Goal: Task Accomplishment & Management: Manage account settings

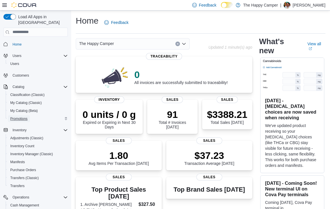
click at [23, 116] on span "Promotions" at bounding box center [18, 118] width 17 height 5
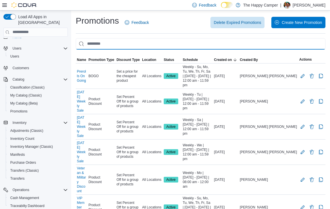
click at [157, 47] on input "This is a search bar. As you type, the results lower in the page will automatic…" at bounding box center [200, 43] width 249 height 11
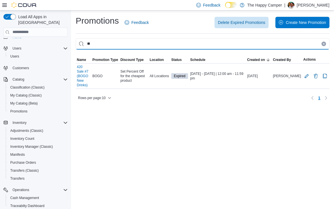
type input "*"
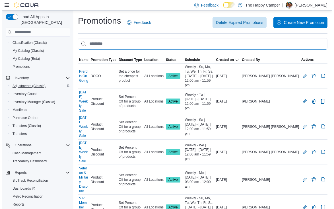
scroll to position [63, 0]
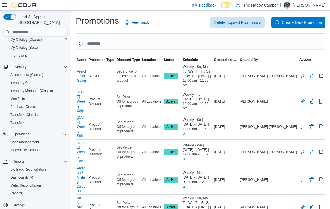
click at [25, 37] on span "My Catalog (Classic)" at bounding box center [26, 39] width 32 height 5
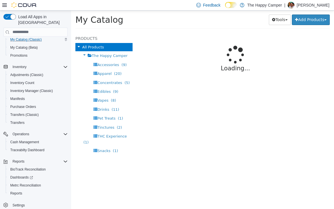
select select "**********"
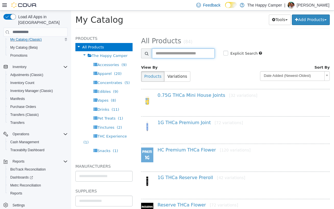
click at [178, 57] on input "text" at bounding box center [183, 53] width 63 height 10
type input "******"
select select "**********"
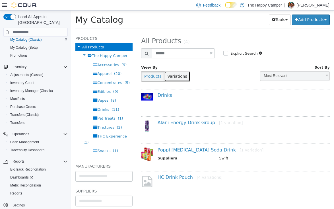
click at [179, 73] on button "Variations" at bounding box center [177, 76] width 26 height 11
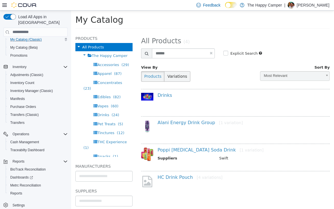
select select "**********"
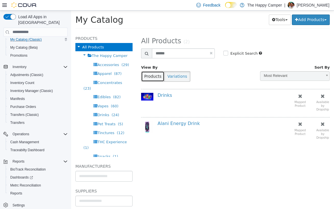
click at [155, 78] on button "Products" at bounding box center [152, 76] width 23 height 11
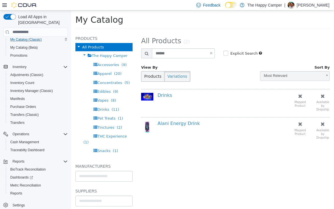
select select "**********"
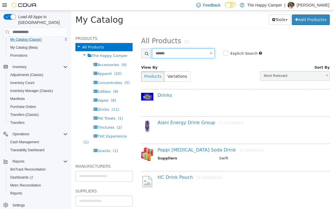
drag, startPoint x: 172, startPoint y: 52, endPoint x: 146, endPoint y: 52, distance: 26.4
click at [146, 52] on div "******" at bounding box center [178, 53] width 74 height 10
type input "*******"
select select "**********"
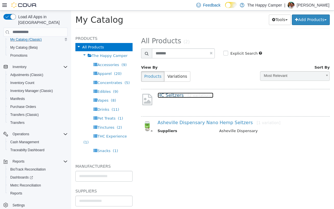
click at [168, 93] on link "HC Seltzers [2 variations]" at bounding box center [186, 94] width 56 height 5
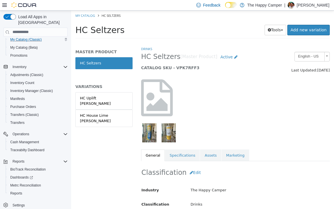
click at [148, 130] on img "button" at bounding box center [149, 132] width 14 height 19
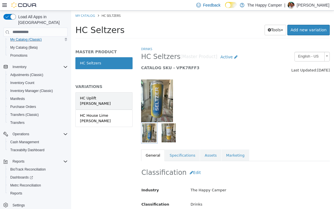
click at [112, 96] on link "HC Uplift Seltzer" at bounding box center [103, 100] width 57 height 17
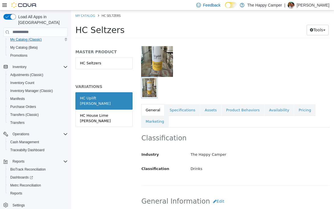
scroll to position [105, 0]
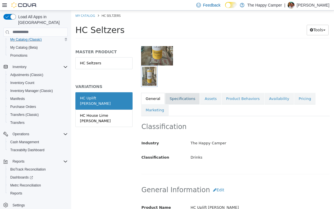
click at [184, 98] on link "Specifications" at bounding box center [182, 98] width 35 height 12
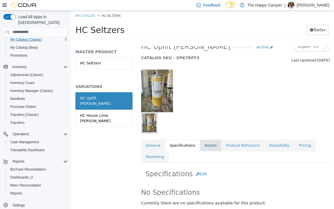
click at [206, 142] on link "Assets" at bounding box center [210, 145] width 21 height 12
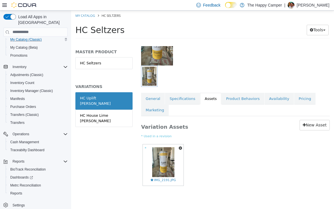
scroll to position [63, 1]
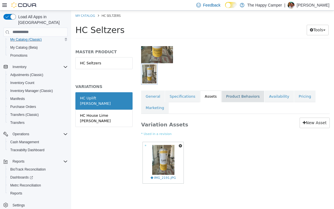
click at [233, 93] on link "Product Behaviors" at bounding box center [243, 96] width 43 height 12
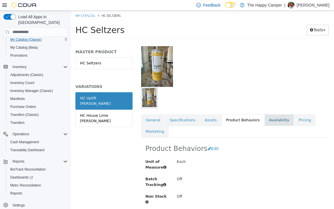
click at [269, 114] on link "Availability" at bounding box center [278, 120] width 29 height 12
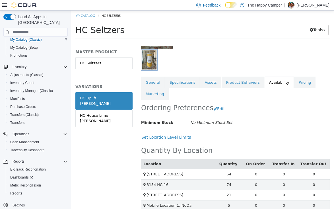
scroll to position [84, 1]
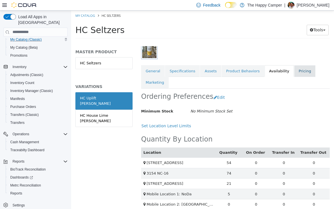
click at [294, 76] on link "Pricing" at bounding box center [305, 71] width 22 height 12
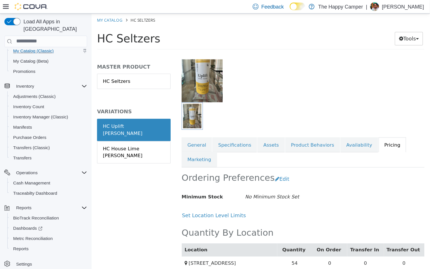
scroll to position [62, 1]
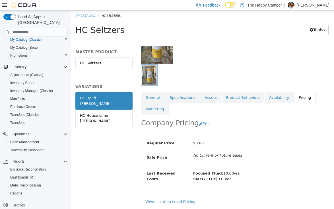
click at [24, 53] on span "Promotions" at bounding box center [18, 55] width 17 height 5
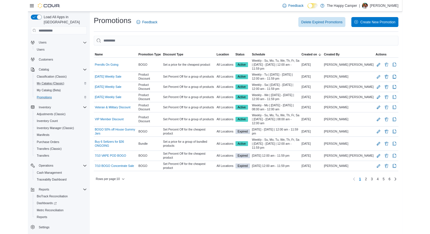
scroll to position [10, 0]
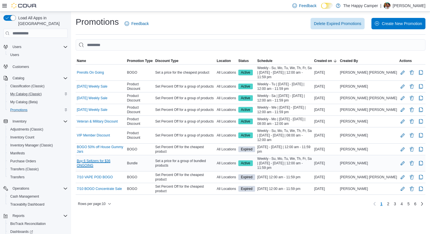
click at [105, 167] on link "Buy 6 Seltzers for $36 ONGOING" at bounding box center [101, 163] width 48 height 9
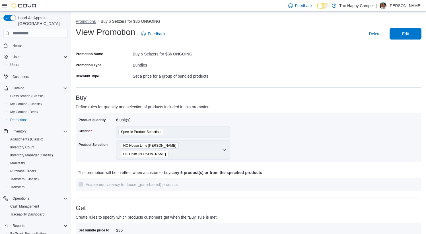
click at [85, 23] on button "Promotions" at bounding box center [86, 21] width 20 height 5
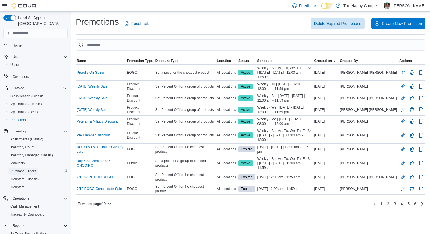
click at [24, 169] on span "Purchase Orders" at bounding box center [23, 171] width 26 height 5
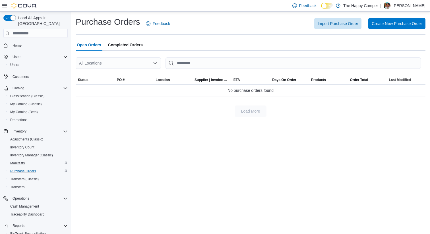
scroll to position [22, 0]
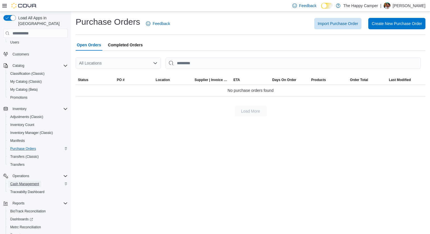
click at [30, 182] on span "Cash Management" at bounding box center [24, 184] width 29 height 5
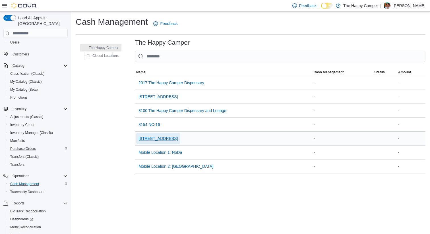
click at [156, 138] on span "[STREET_ADDRESS]" at bounding box center [157, 139] width 39 height 6
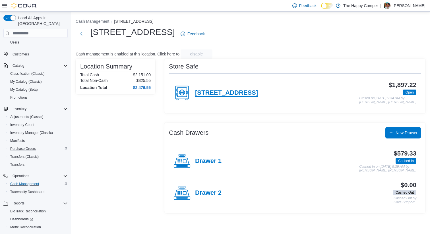
click at [214, 92] on h4 "[STREET_ADDRESS]" at bounding box center [226, 92] width 63 height 7
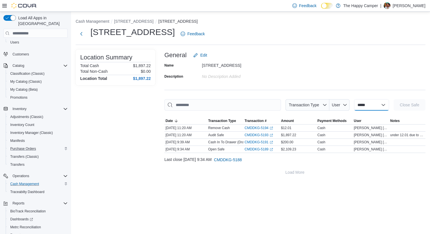
click at [371, 103] on select "**********" at bounding box center [371, 104] width 35 height 11
select select "**********"
click at [354, 99] on select "**********" at bounding box center [371, 104] width 35 height 11
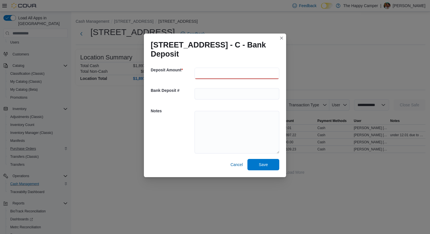
click at [239, 68] on input "number" at bounding box center [236, 73] width 85 height 11
type input "****"
click at [231, 92] on input "text" at bounding box center [236, 93] width 85 height 11
type input "*******"
click at [256, 159] on span "Save" at bounding box center [263, 164] width 25 height 11
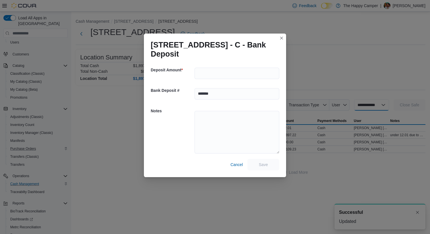
select select
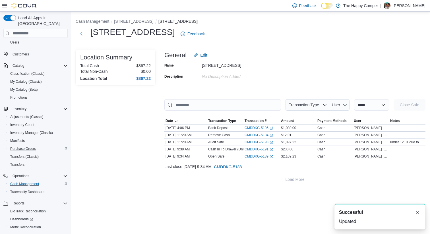
click at [290, 62] on div "Name 321 East Blvd - C Description No Description added" at bounding box center [294, 71] width 261 height 20
click at [25, 138] on span "Manifests" at bounding box center [17, 140] width 15 height 5
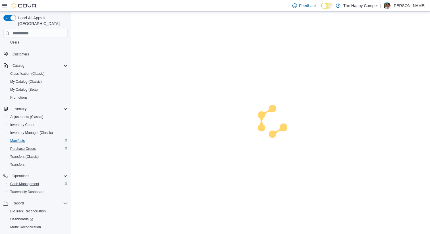
click at [25, 153] on button "Transfers (Classic)" at bounding box center [38, 157] width 64 height 8
click at [25, 146] on span "Purchase Orders" at bounding box center [23, 148] width 26 height 5
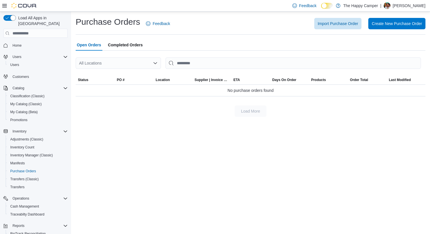
click at [128, 49] on span "Completed Orders" at bounding box center [125, 44] width 35 height 11
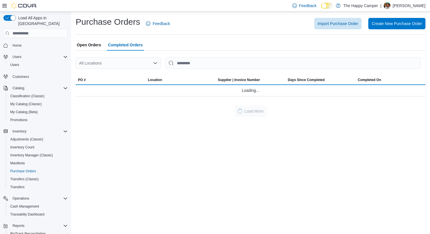
click at [94, 45] on span "Open Orders" at bounding box center [89, 44] width 24 height 11
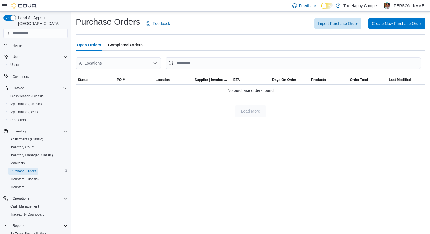
click at [26, 169] on span "Purchase Orders" at bounding box center [23, 171] width 26 height 5
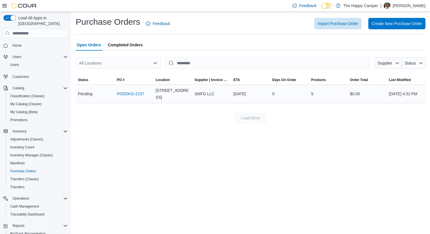
click at [130, 100] on td "PO # PODDKG-2157" at bounding box center [134, 94] width 39 height 18
click at [129, 95] on link "PODDKG-2157" at bounding box center [130, 93] width 27 height 7
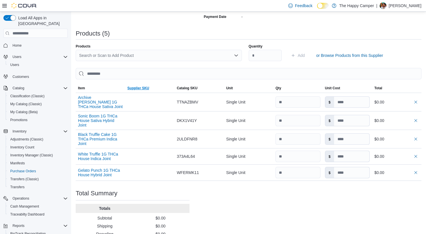
scroll to position [180, 0]
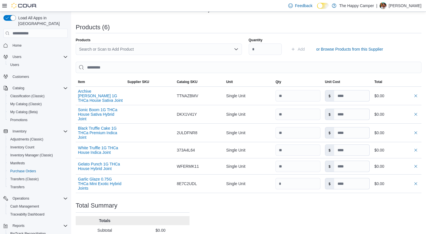
scroll to position [157, 0]
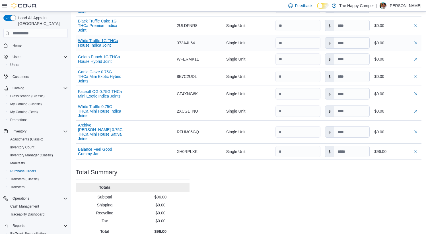
scroll to position [269, 0]
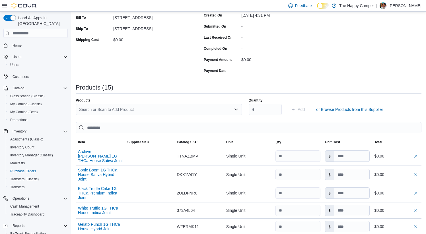
scroll to position [81, 0]
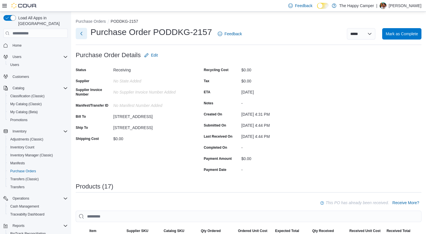
click at [79, 32] on button "Next" at bounding box center [81, 33] width 11 height 11
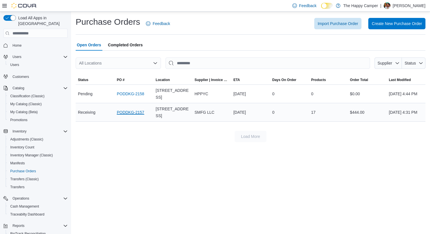
click at [133, 109] on link "PODDKG-2157" at bounding box center [130, 112] width 27 height 7
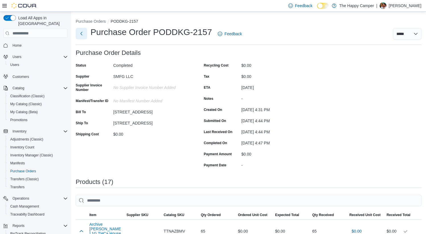
click at [81, 35] on button "Next" at bounding box center [81, 33] width 11 height 11
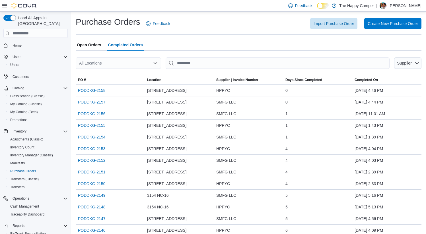
click at [85, 42] on span "Open Orders" at bounding box center [89, 44] width 24 height 11
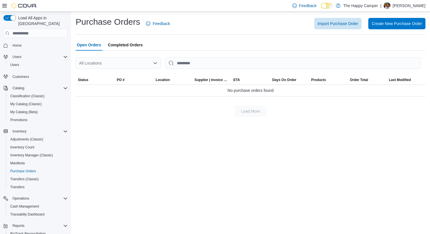
click at [121, 45] on span "Completed Orders" at bounding box center [125, 44] width 35 height 11
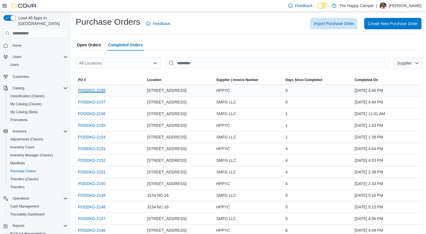
click at [100, 91] on link "PODDKG-2158" at bounding box center [91, 90] width 27 height 7
